Goal: Transaction & Acquisition: Purchase product/service

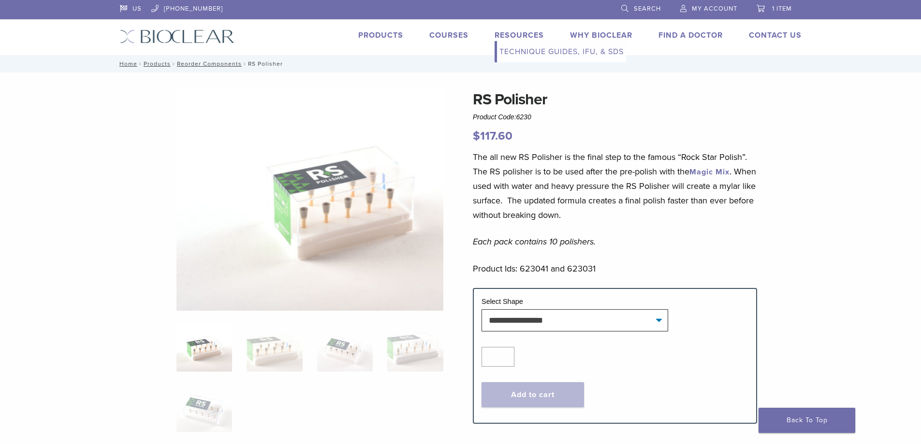
click at [544, 40] on link "Resources" at bounding box center [519, 35] width 49 height 10
click at [542, 59] on link "Technique Guides, IFU, & SDS" at bounding box center [561, 51] width 129 height 21
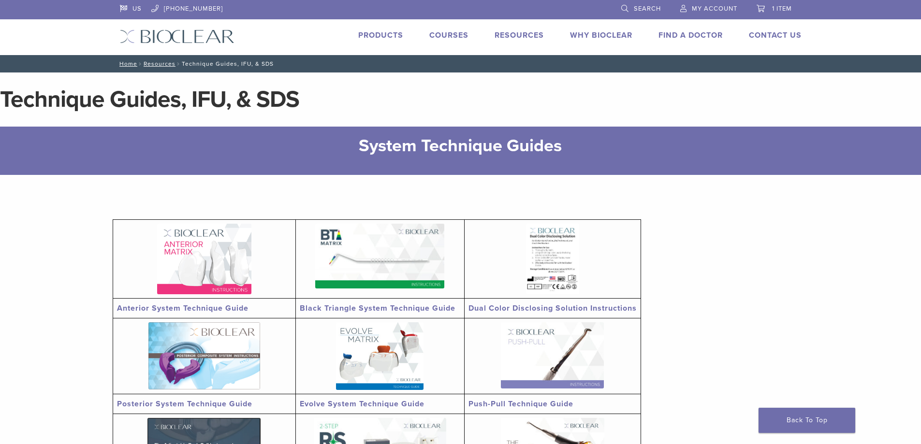
click at [380, 35] on link "Products" at bounding box center [380, 35] width 45 height 10
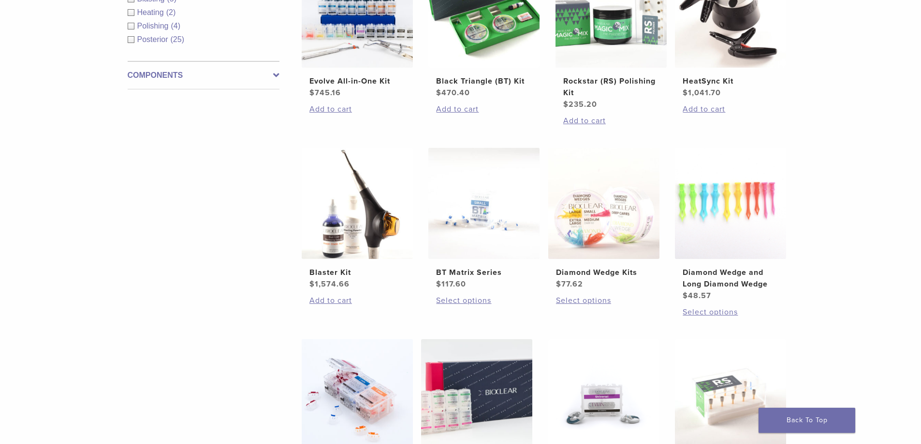
scroll to position [245, 0]
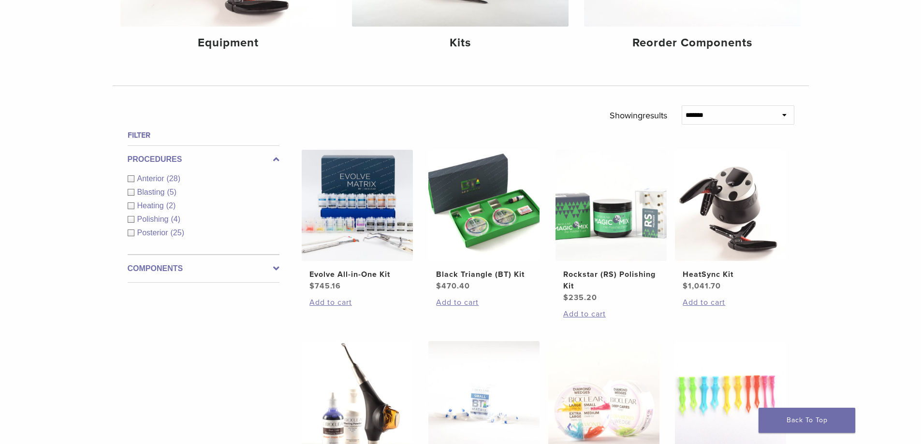
click at [128, 275] on label "Components" at bounding box center [204, 269] width 152 height 12
click at [128, 280] on link "See 3 more" at bounding box center [150, 275] width 45 height 10
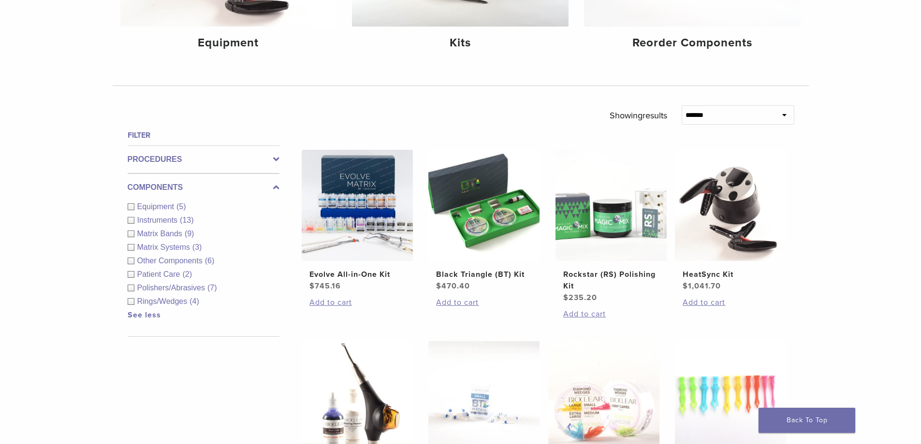
click at [137, 279] on span "Patient Care" at bounding box center [159, 274] width 45 height 8
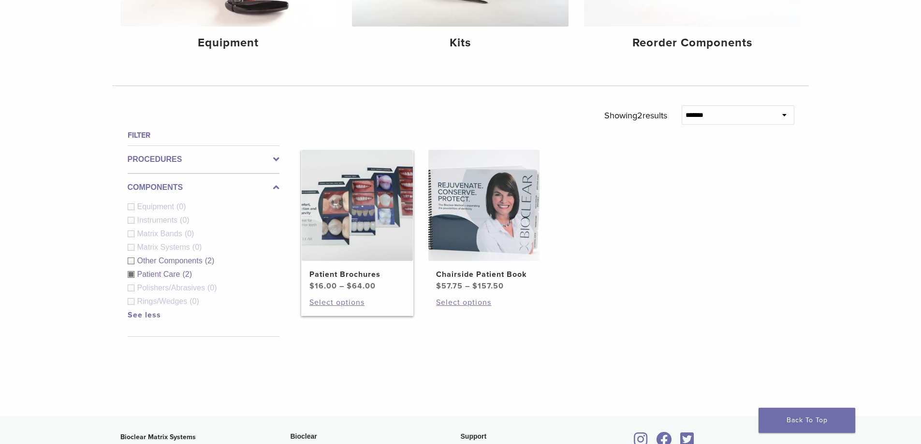
click at [330, 227] on img at bounding box center [357, 205] width 111 height 111
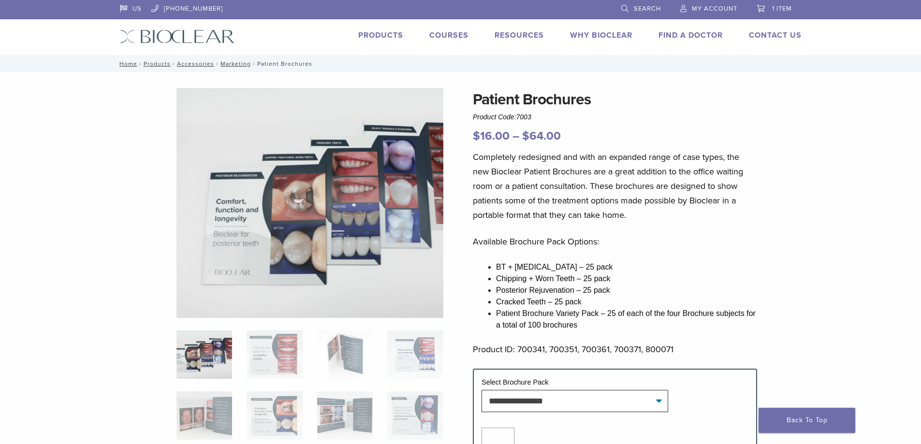
scroll to position [97, 0]
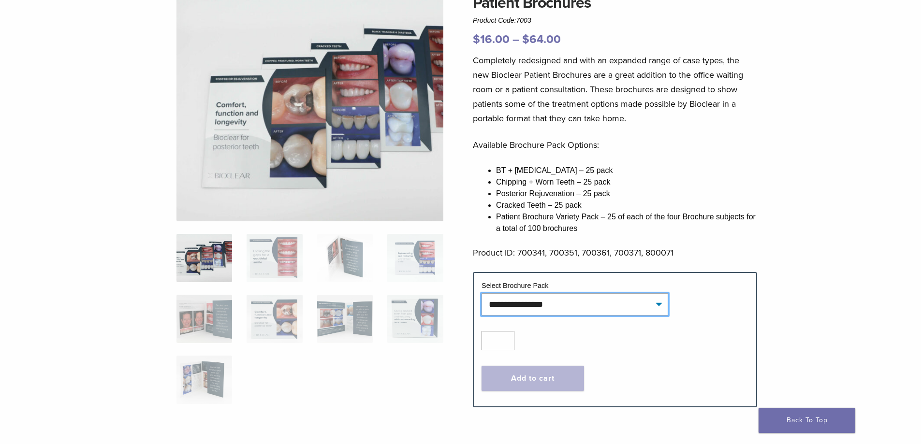
click at [529, 316] on select "**********" at bounding box center [575, 305] width 187 height 22
click at [486, 316] on select "**********" at bounding box center [575, 305] width 187 height 22
select select "**********"
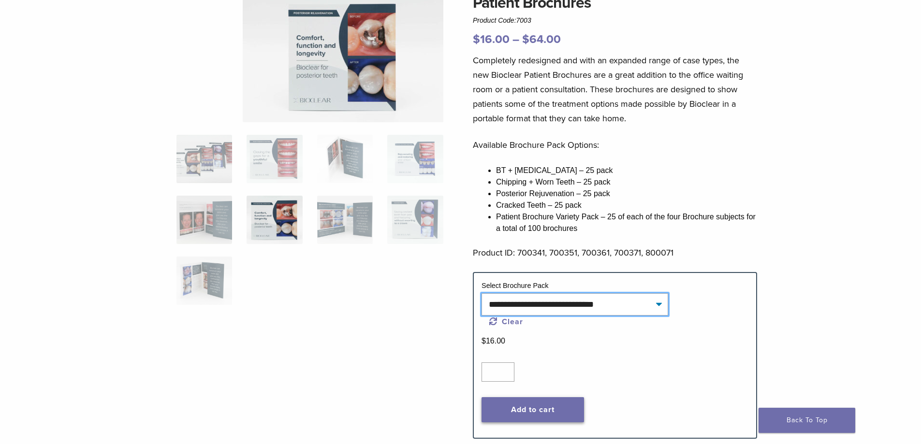
scroll to position [290, 0]
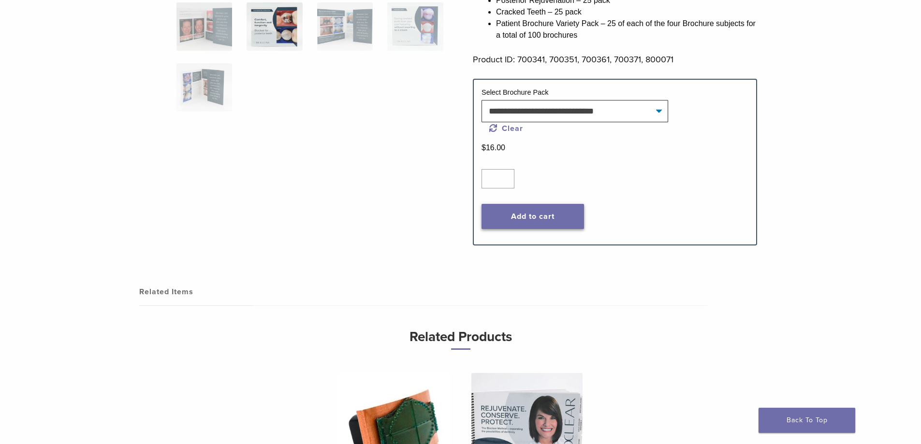
click at [543, 229] on button "Add to cart" at bounding box center [533, 216] width 103 height 25
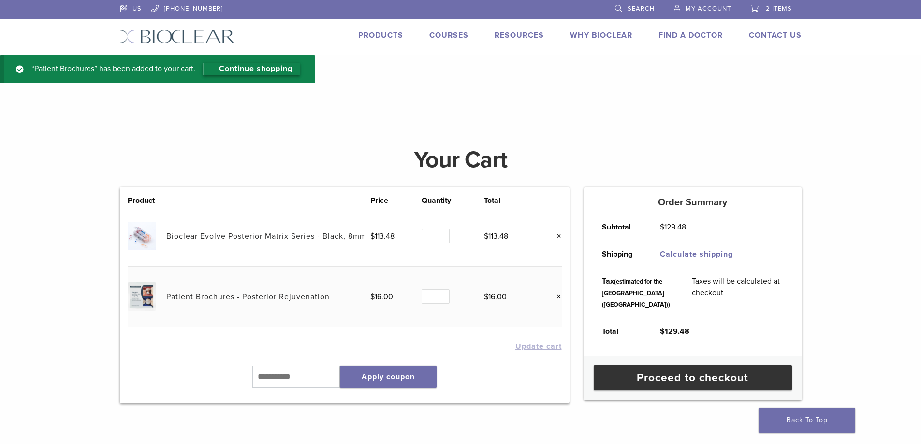
click at [284, 75] on link "Continue shopping" at bounding box center [251, 69] width 97 height 13
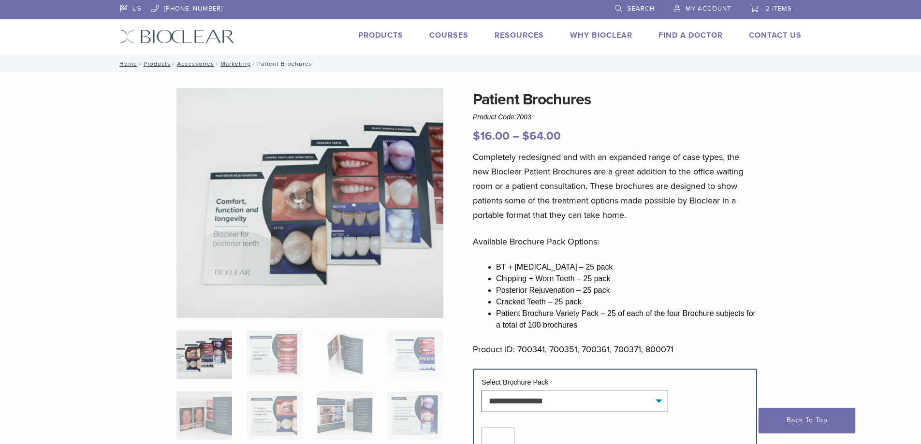
scroll to position [97, 0]
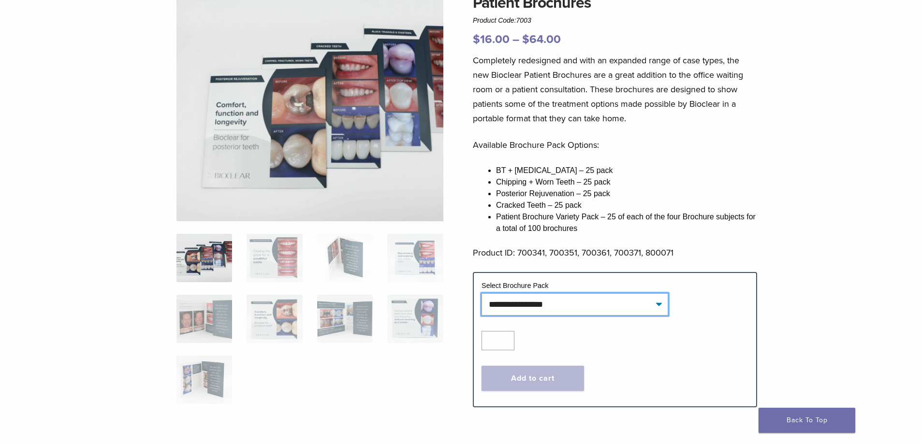
click at [530, 316] on select "**********" at bounding box center [575, 305] width 187 height 22
select select "**********"
click at [486, 316] on select "**********" at bounding box center [575, 305] width 187 height 22
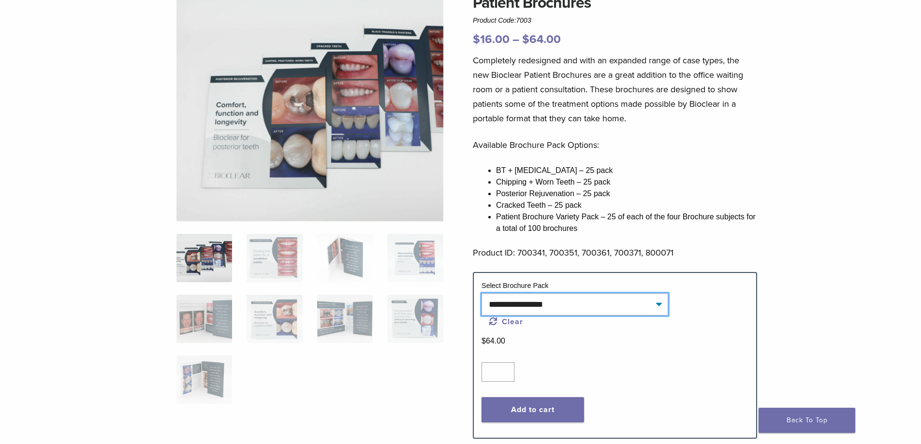
scroll to position [193, 0]
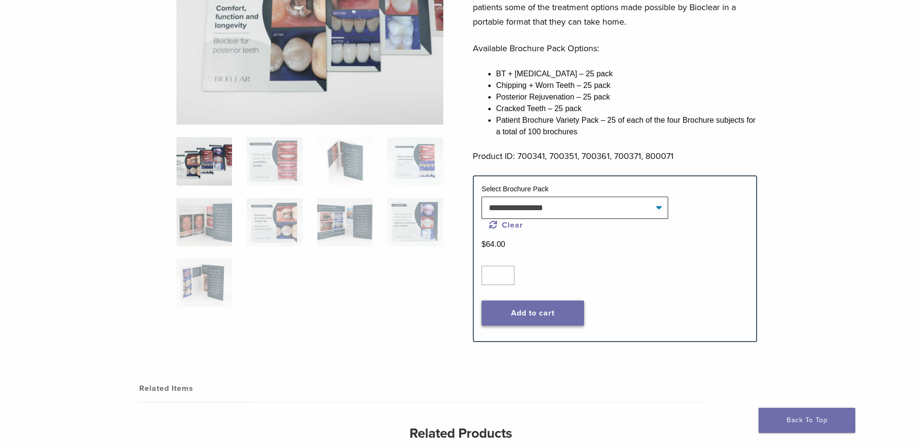
click at [553, 326] on button "Add to cart" at bounding box center [533, 313] width 103 height 25
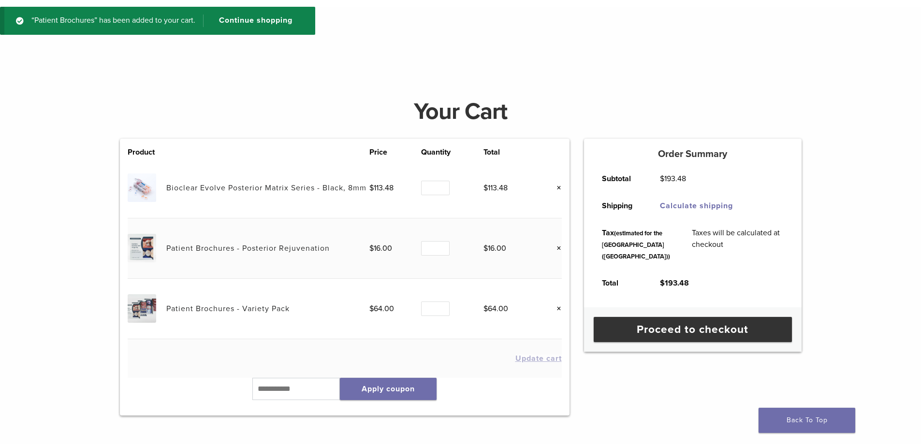
scroll to position [97, 0]
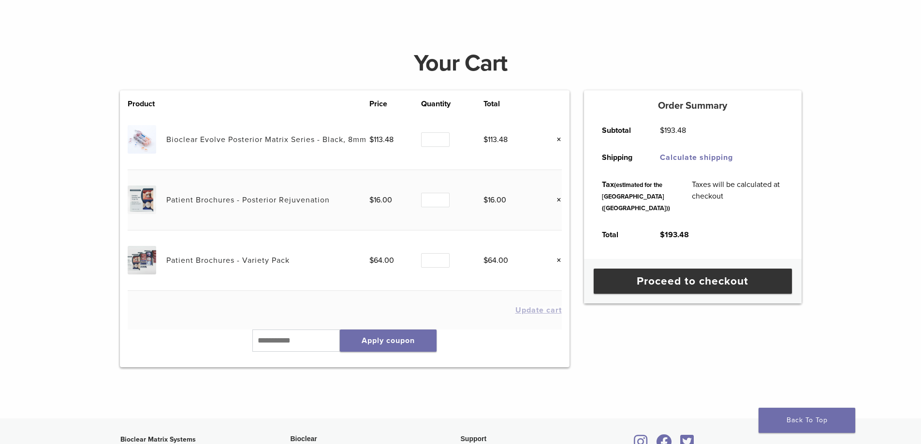
click at [562, 206] on link "×" at bounding box center [555, 200] width 13 height 13
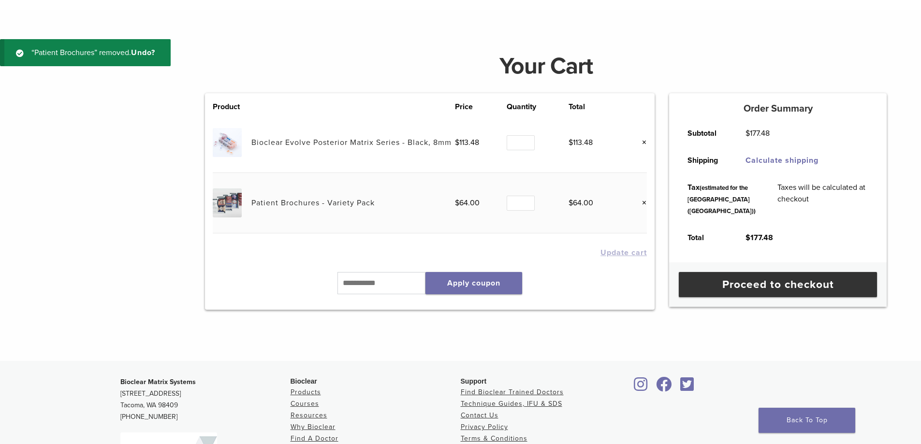
scroll to position [0, 0]
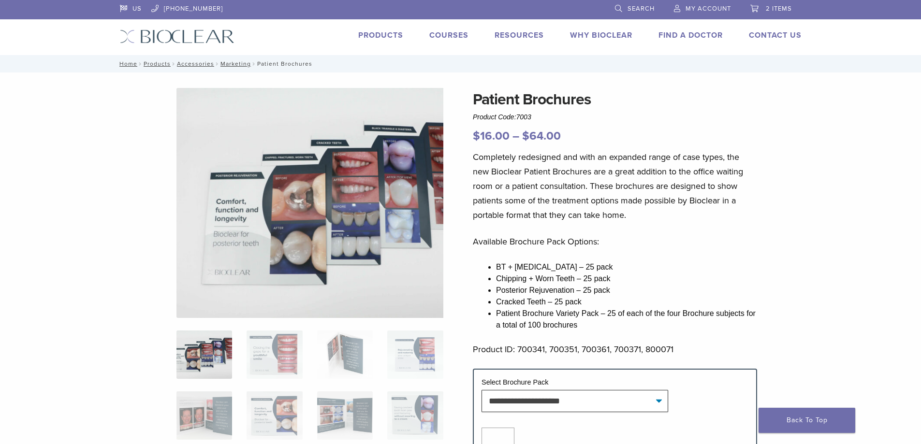
select select "**********"
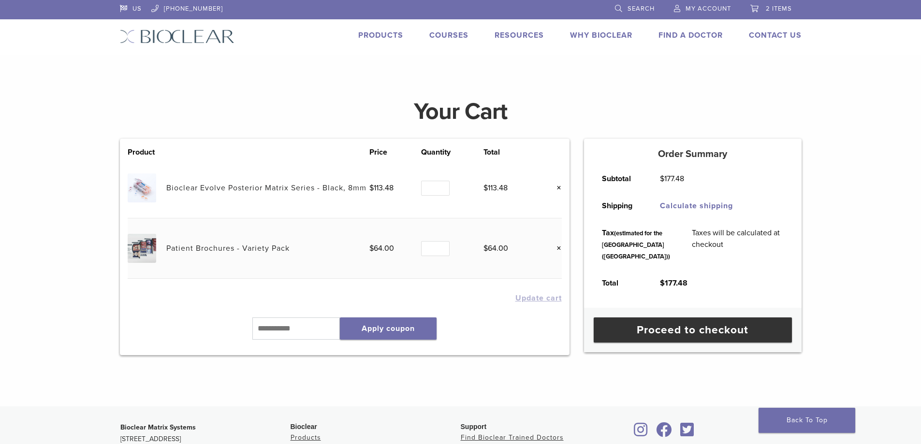
click at [376, 37] on link "Products" at bounding box center [380, 35] width 45 height 10
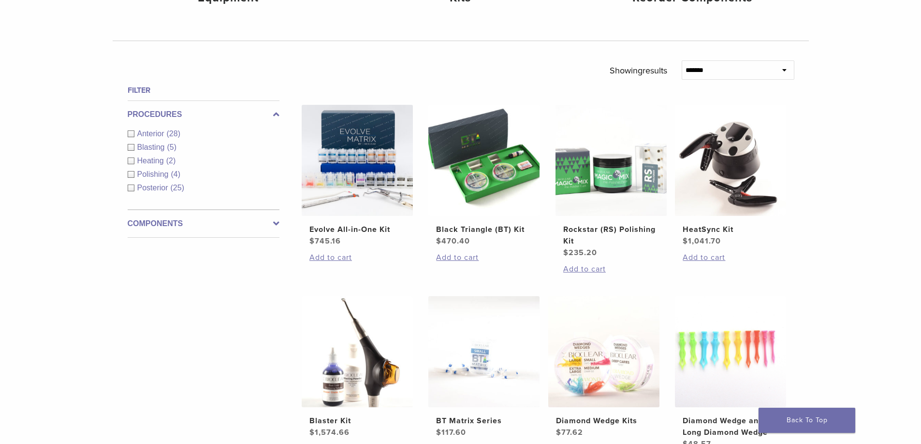
scroll to position [242, 0]
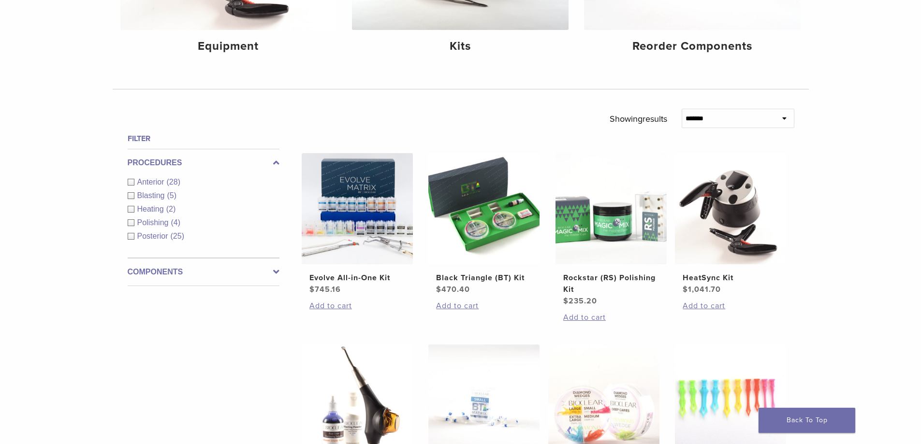
click at [137, 186] on span "Anterior" at bounding box center [151, 182] width 29 height 8
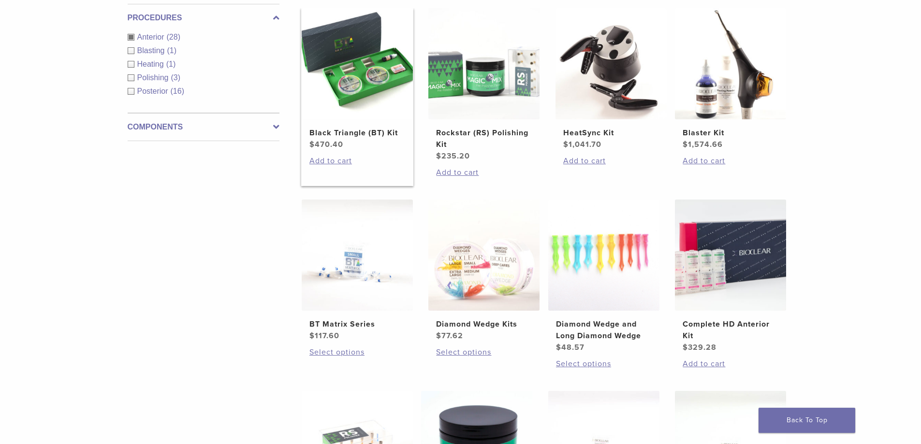
scroll to position [290, 0]
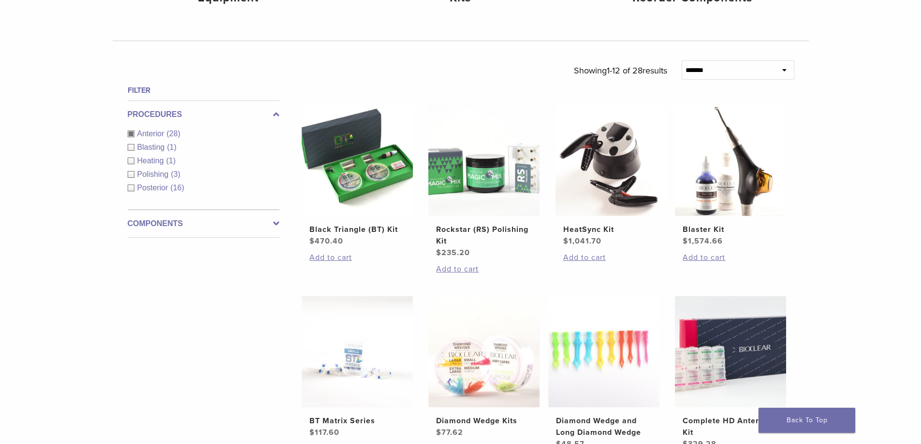
click at [128, 230] on label "Components" at bounding box center [204, 224] width 152 height 12
click at [128, 120] on label "Procedures" at bounding box center [204, 115] width 152 height 12
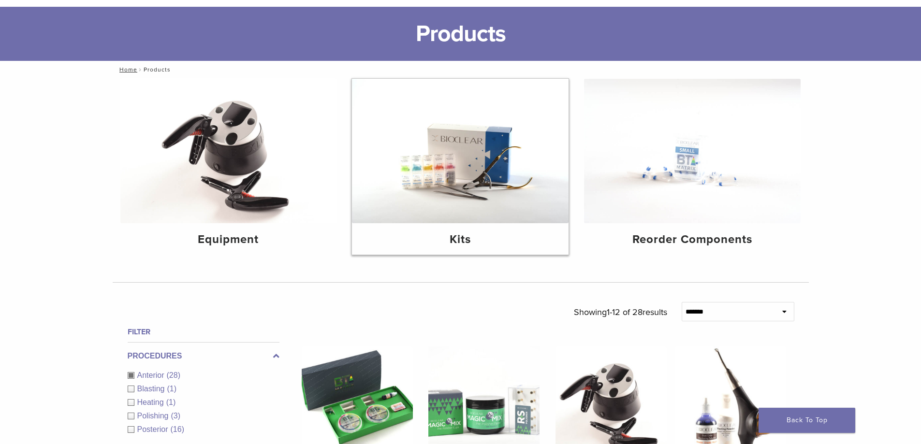
scroll to position [0, 0]
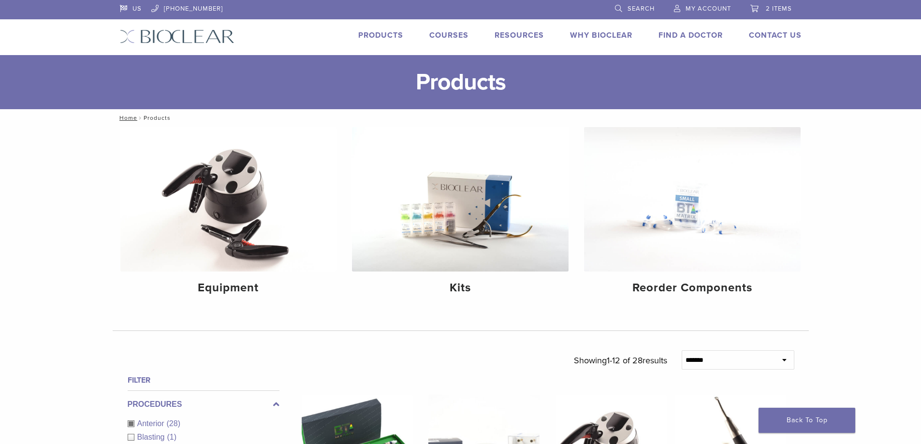
click at [664, 1] on li "Search" at bounding box center [634, 9] width 59 height 18
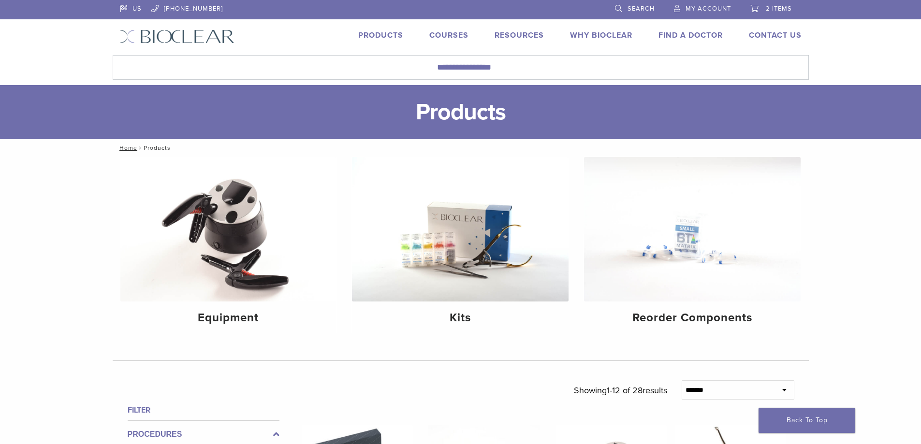
click at [655, 11] on link "Search" at bounding box center [635, 7] width 40 height 15
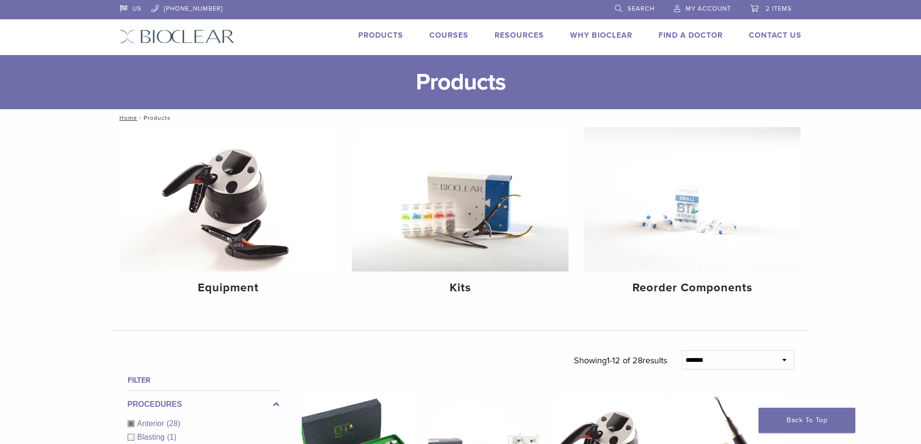
click at [655, 7] on span "Search" at bounding box center [641, 9] width 27 height 8
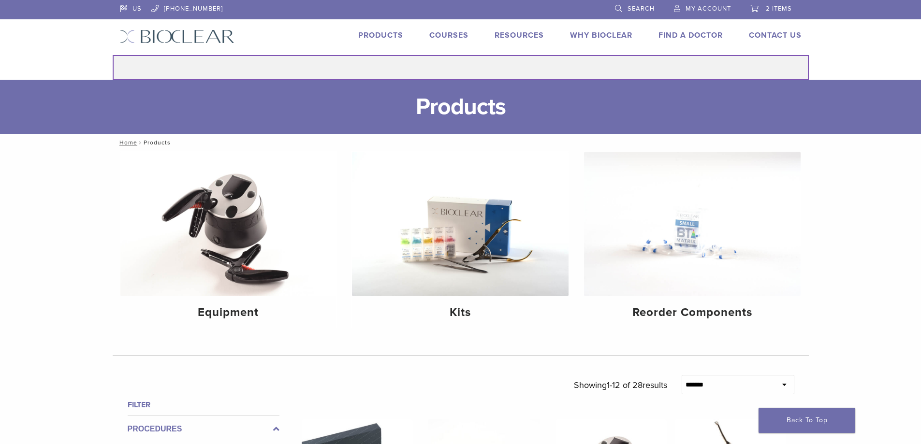
click at [438, 80] on input "Search for:" at bounding box center [461, 67] width 696 height 25
type input "***"
click at [112, 55] on button "Search" at bounding box center [112, 55] width 0 height 0
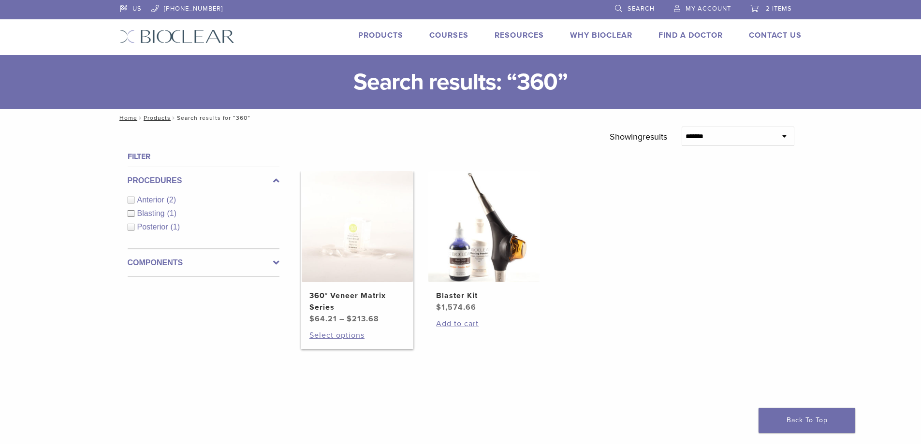
click at [322, 251] on img at bounding box center [357, 226] width 111 height 111
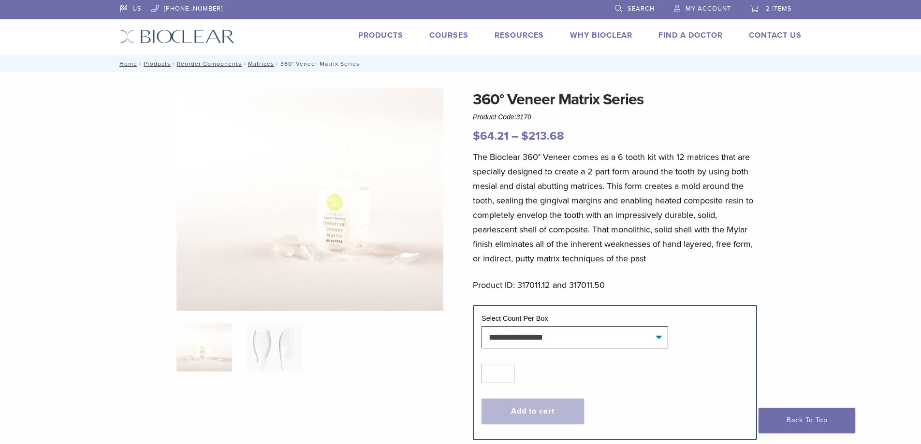
click at [263, 231] on img at bounding box center [344, 199] width 334 height 223
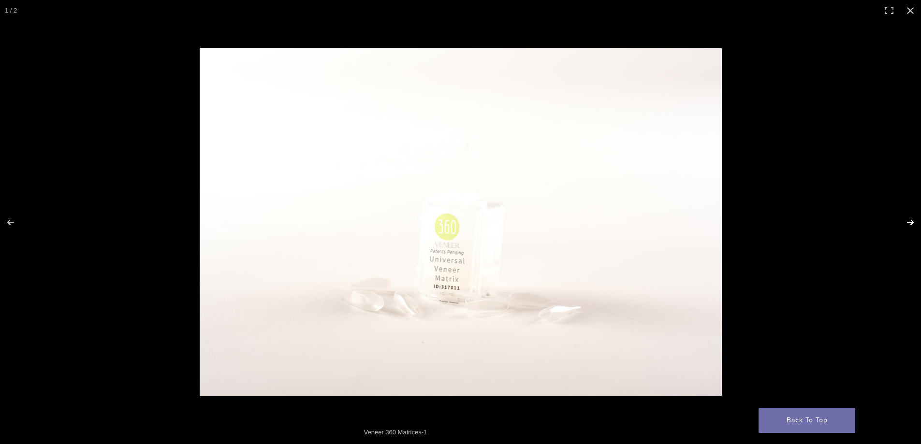
click at [910, 226] on button "Next (arrow right)" at bounding box center [904, 222] width 34 height 48
